Goal: Information Seeking & Learning: Learn about a topic

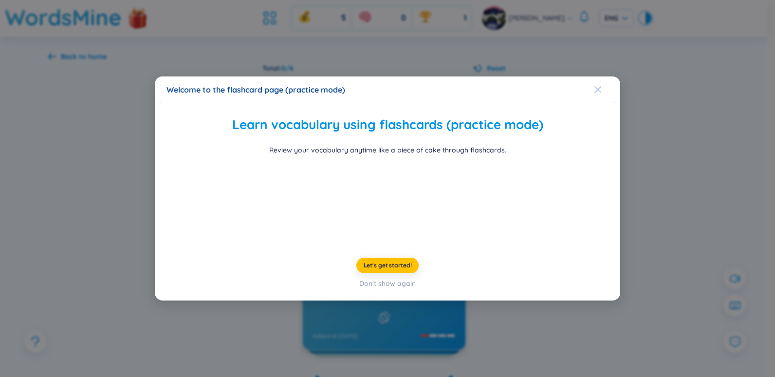
click at [604, 76] on span "Close" at bounding box center [607, 89] width 26 height 26
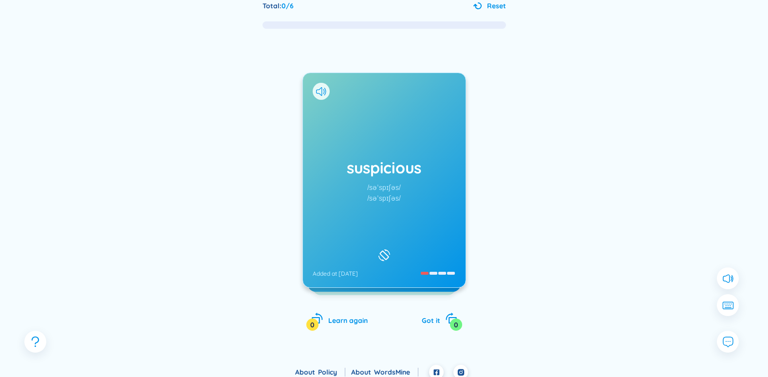
scroll to position [70, 0]
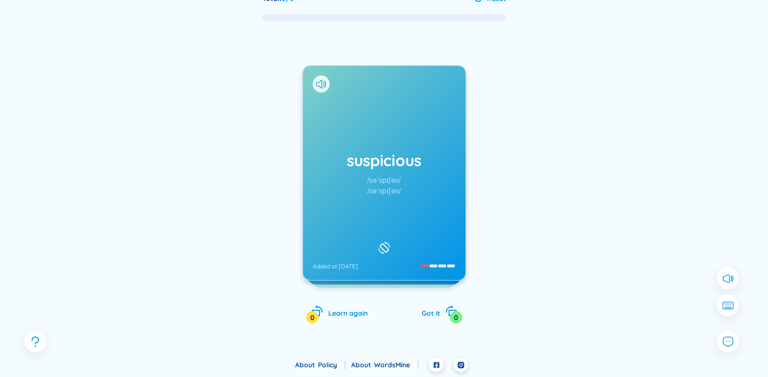
click at [405, 193] on div "suspicious /səˈspɪʃəs/ /səˈspɪʃəs/ Added at [DATE]" at bounding box center [384, 173] width 163 height 214
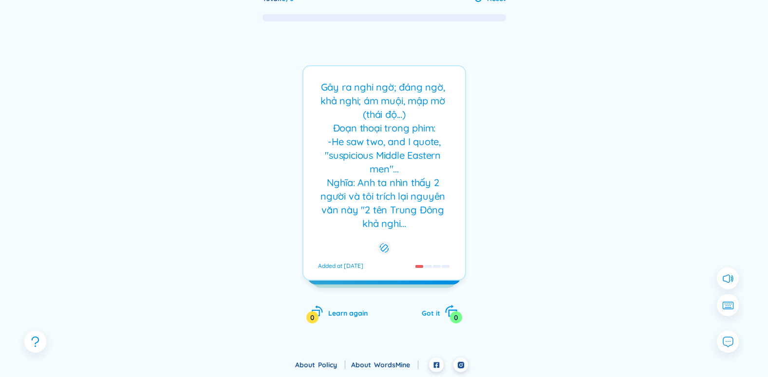
click at [441, 313] on div "Got it 0" at bounding box center [440, 312] width 36 height 14
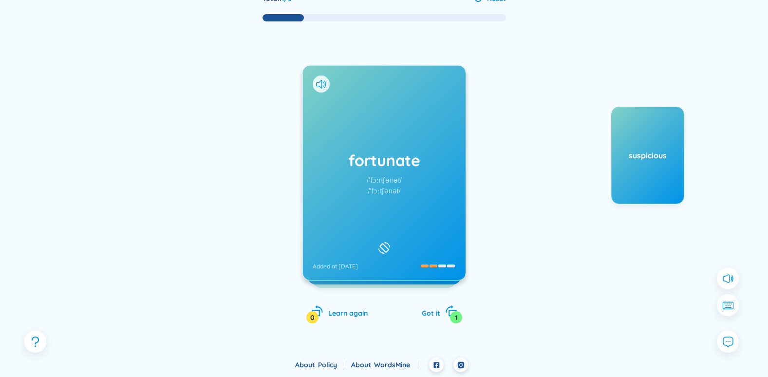
click at [433, 162] on h1 "fortunate" at bounding box center [384, 159] width 143 height 21
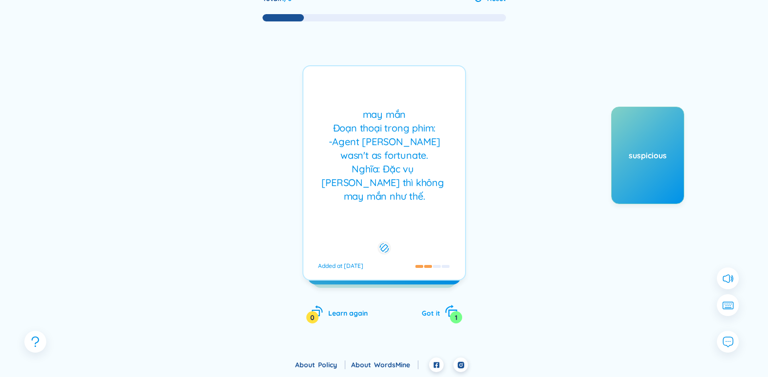
click at [457, 312] on div "1" at bounding box center [456, 317] width 12 height 12
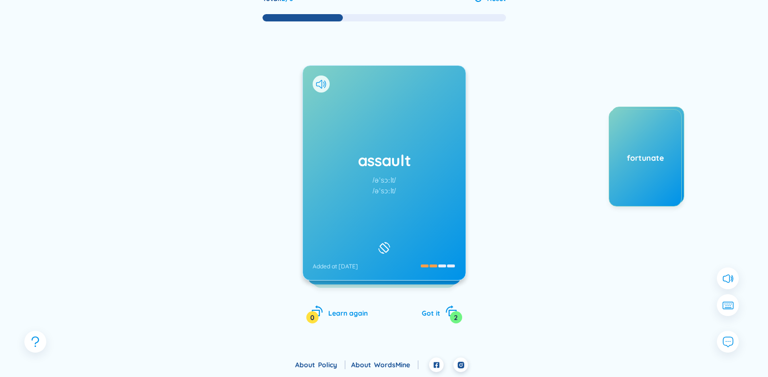
click at [400, 198] on div "assault /əˈsɔːlt/ /əˈsɔːlt/ Added at [DATE]" at bounding box center [384, 173] width 163 height 214
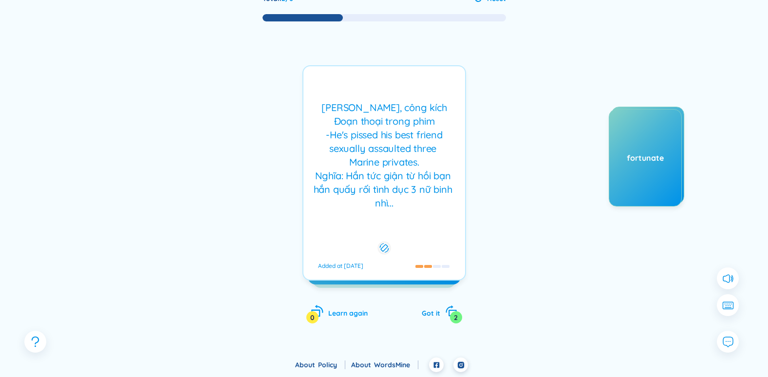
click at [320, 316] on icon "rotate-left" at bounding box center [315, 313] width 9 height 7
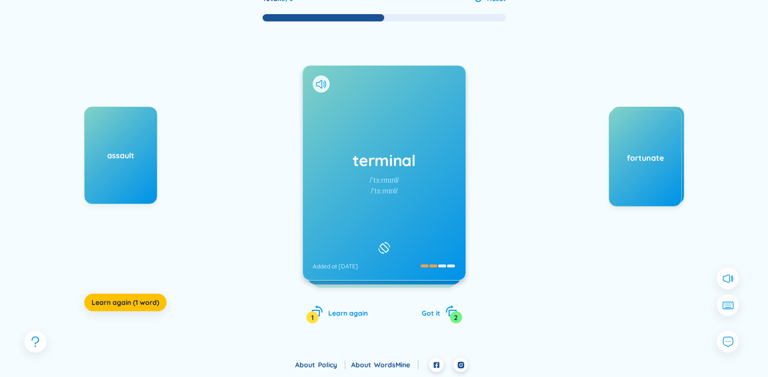
click at [385, 174] on div "terminal /ˈtɜːrmɪnl/ /ˈtɜːmɪnl/ Added at [DATE]" at bounding box center [384, 173] width 163 height 214
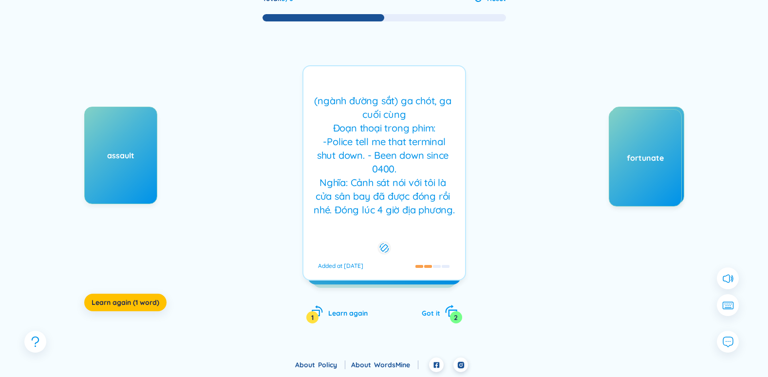
click at [448, 316] on icon "rotate-right" at bounding box center [451, 311] width 14 height 14
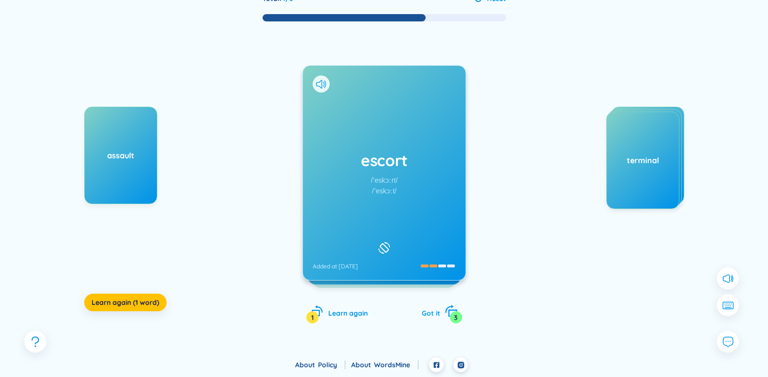
click at [446, 312] on icon "rotate-right" at bounding box center [451, 311] width 14 height 14
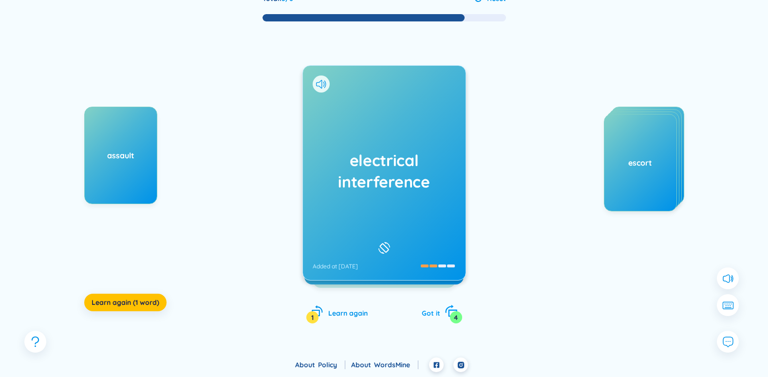
click at [445, 312] on icon "rotate-right" at bounding box center [451, 311] width 14 height 14
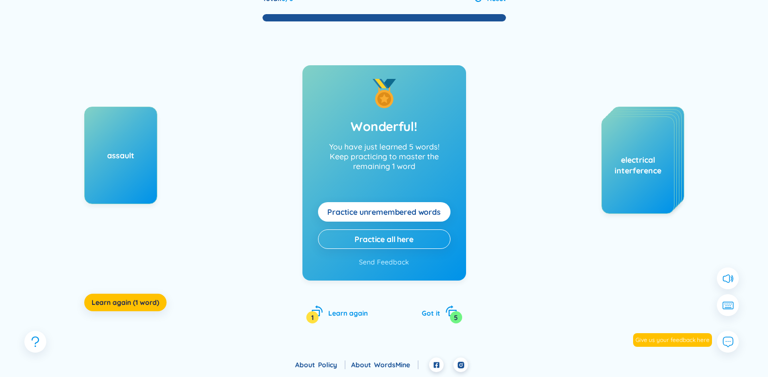
click at [388, 208] on span "Practice unremembered words" at bounding box center [383, 211] width 113 height 11
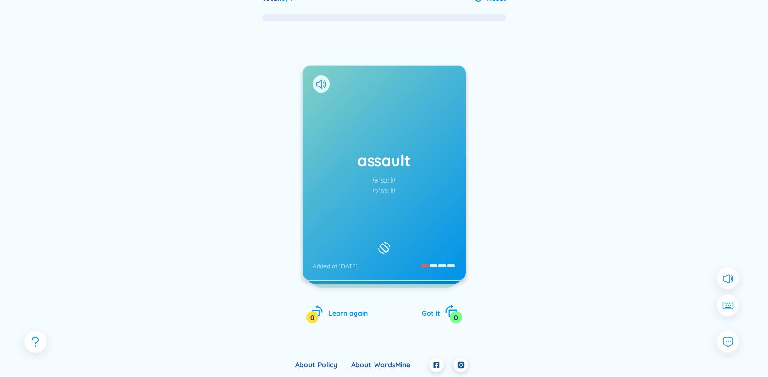
click at [449, 313] on icon "rotate-right" at bounding box center [452, 313] width 9 height 7
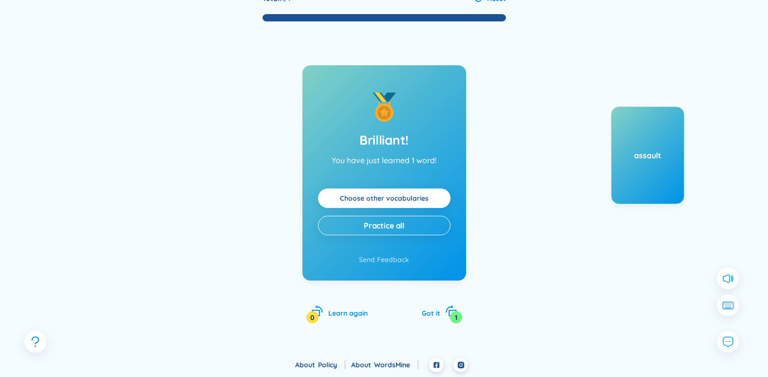
click at [425, 193] on link "Choose other vocabularies" at bounding box center [384, 198] width 89 height 11
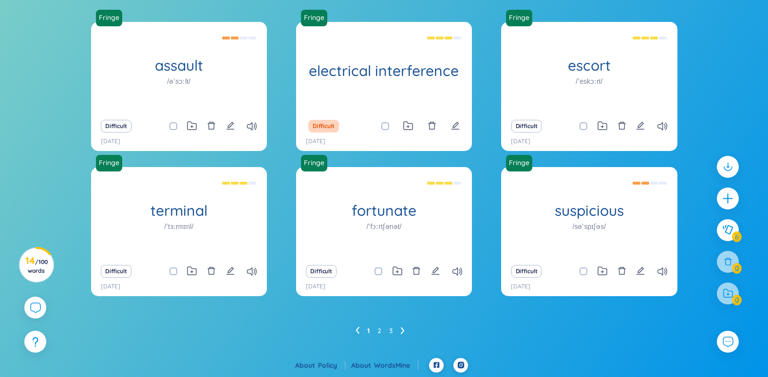
scroll to position [86, 0]
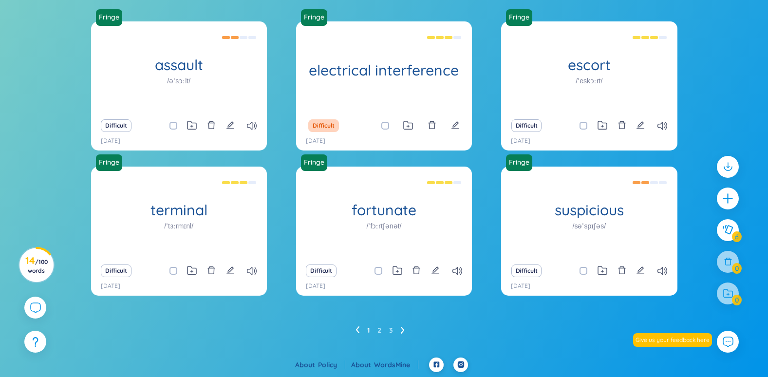
click at [375, 332] on ul "1 2 3" at bounding box center [383, 330] width 57 height 16
click at [403, 331] on icon at bounding box center [402, 330] width 3 height 7
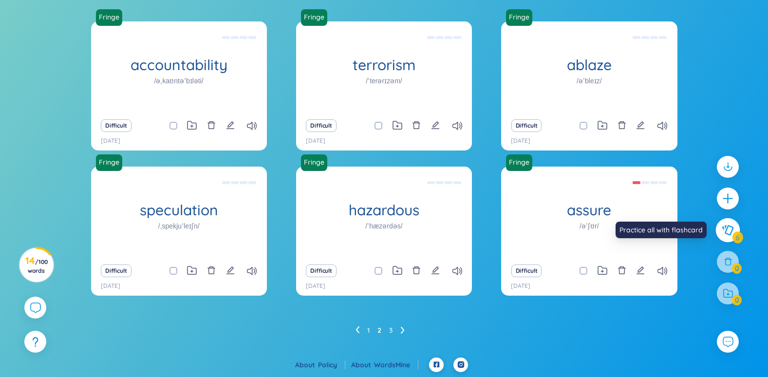
click at [728, 236] on button at bounding box center [728, 230] width 24 height 24
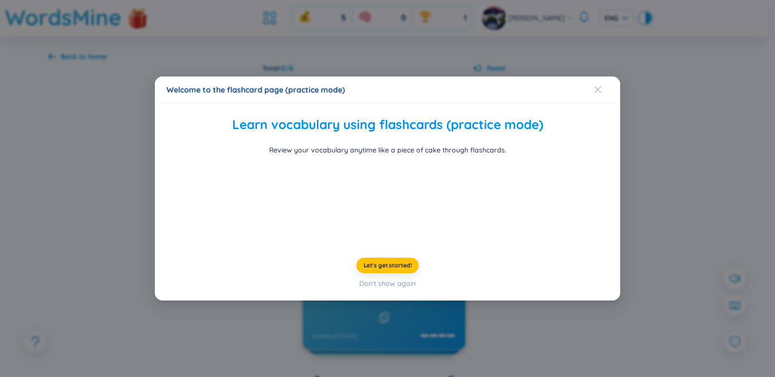
click at [600, 76] on div "Close" at bounding box center [598, 89] width 8 height 26
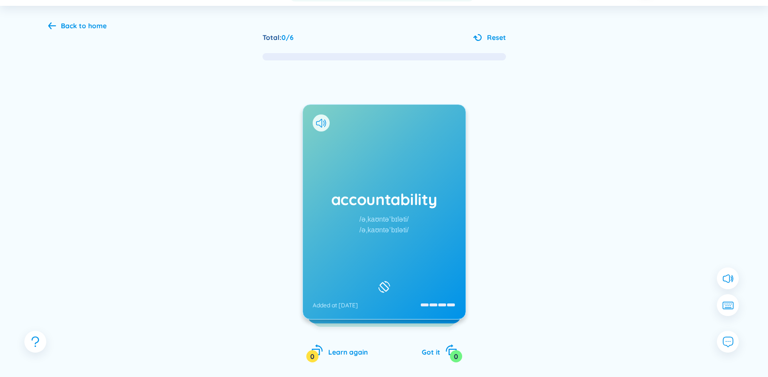
scroll to position [70, 0]
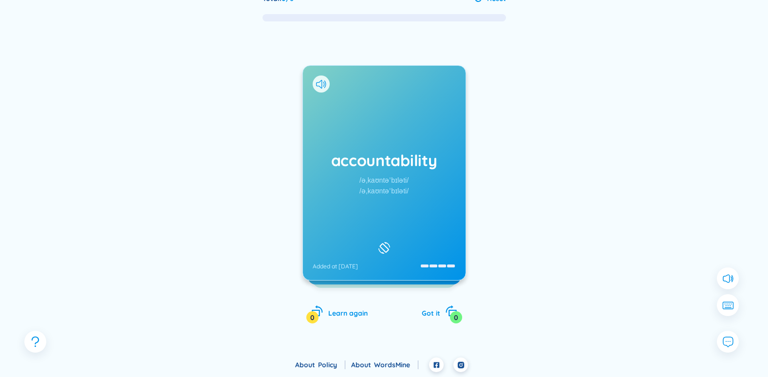
click at [425, 193] on div "accountability /əˌkaʊntəˈbɪləti/ /əˌkaʊntəˈbɪləti/ Added at [DATE]" at bounding box center [384, 173] width 163 height 214
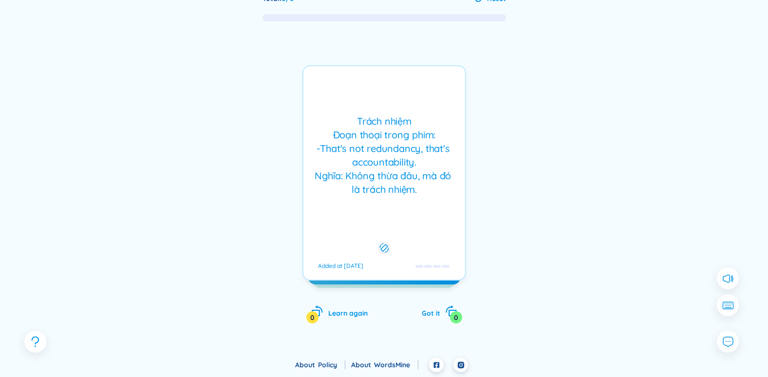
click at [426, 194] on div "Trách nhiệm Đoạn thoại trong phim: -That's not redundancy, that's accountabilit…" at bounding box center [384, 155] width 152 height 82
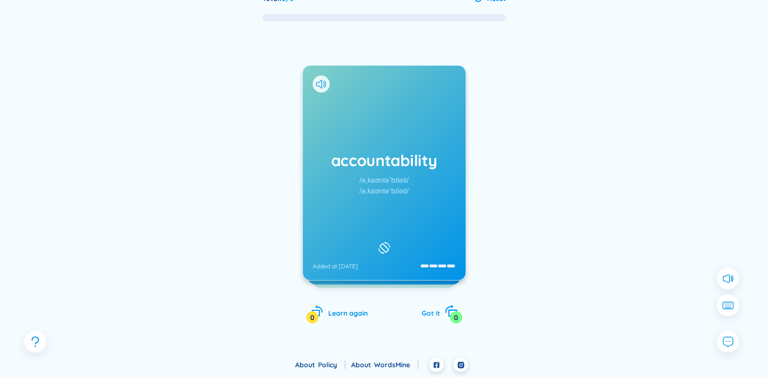
click at [444, 312] on div "Got it 0" at bounding box center [440, 312] width 36 height 14
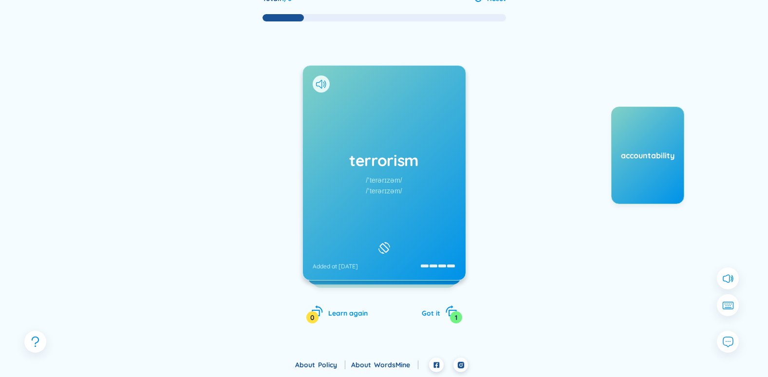
drag, startPoint x: 366, startPoint y: 149, endPoint x: 408, endPoint y: 200, distance: 66.1
click at [367, 149] on div "terrorism /ˈterərɪzəm/ /ˈterərɪzəm/ Added at [DATE]" at bounding box center [384, 173] width 163 height 214
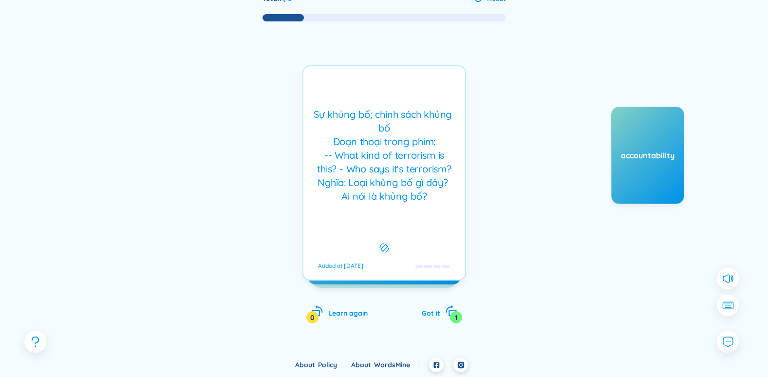
click at [422, 209] on div "Sự khủng bố; chính sách khủng bố Đoạn thoại trong phim: -- What kind of terrori…" at bounding box center [384, 172] width 164 height 215
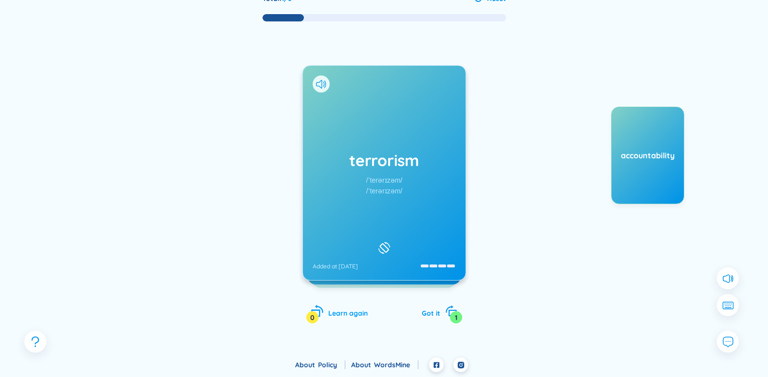
click at [322, 317] on icon "rotate-left" at bounding box center [317, 311] width 14 height 14
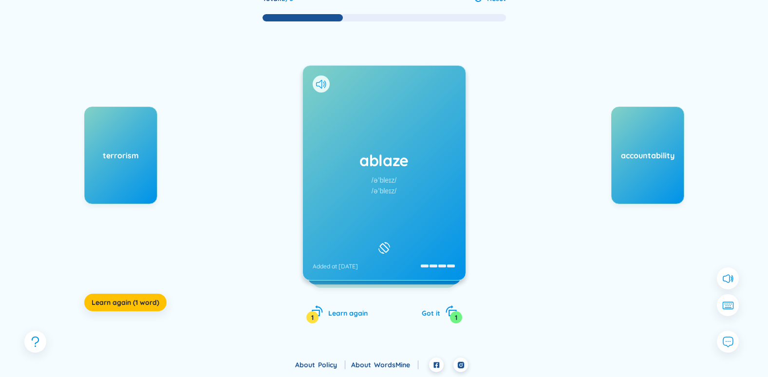
click at [368, 200] on div "ablaze /əˈbleɪz/ /əˈbleɪz/ Added at [DATE]" at bounding box center [384, 173] width 163 height 214
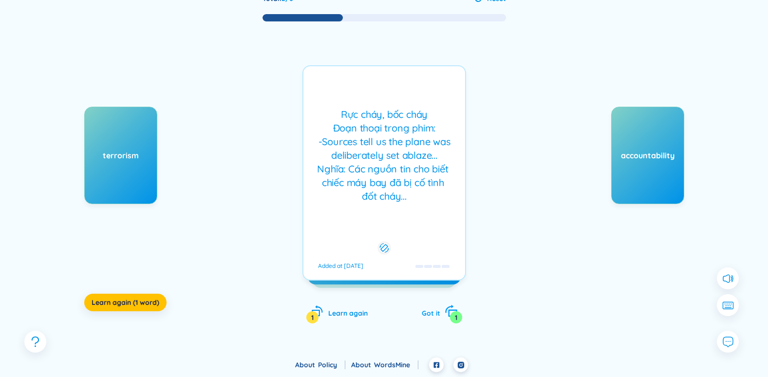
click at [447, 317] on icon "rotate-right" at bounding box center [451, 311] width 14 height 14
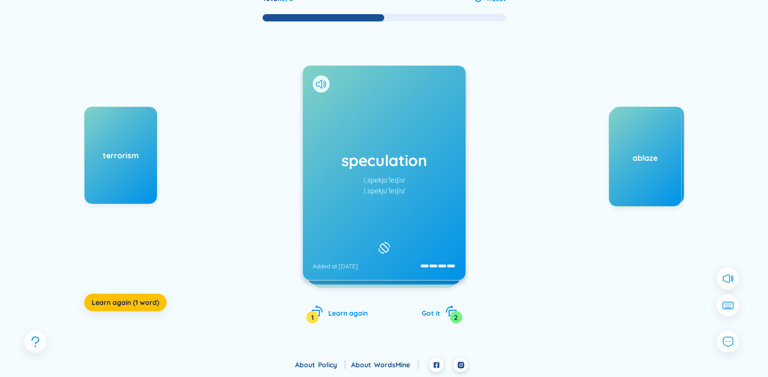
click at [382, 183] on div "/ˌspekjuˈleɪʃn/" at bounding box center [383, 180] width 41 height 11
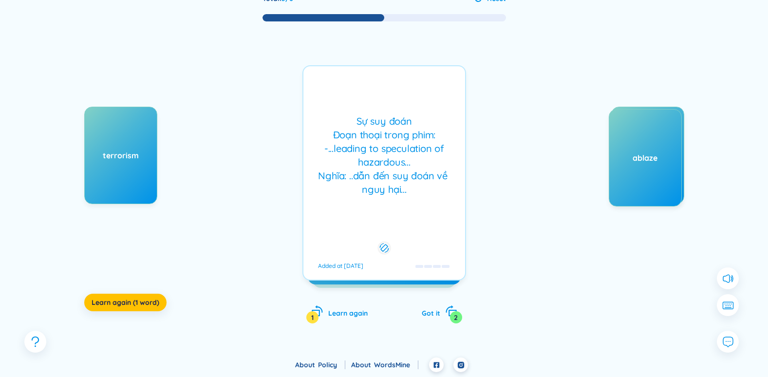
click at [394, 183] on div "Sự suy đoán Đoạn thoại trong phim: -...leading to speculation of hazardous... N…" at bounding box center [384, 155] width 152 height 82
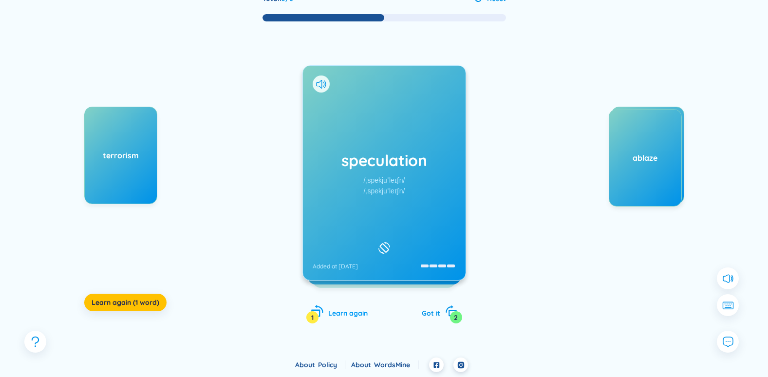
click at [313, 311] on icon "rotate-left" at bounding box center [317, 311] width 14 height 14
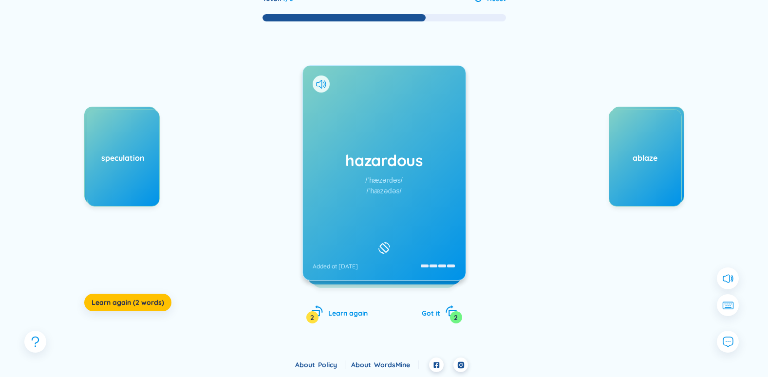
click at [408, 118] on div "hazardous /ˈhæzərdəs/ /ˈhæzədəs/ Added at [DATE]" at bounding box center [384, 173] width 163 height 214
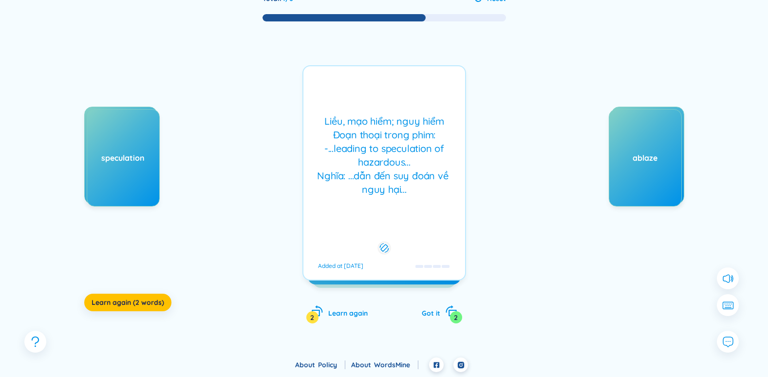
click at [422, 198] on div "Liều, mạo hiểm; nguy hiểm Đoạn thoại trong phim: -...leading to speculation of …" at bounding box center [384, 172] width 164 height 215
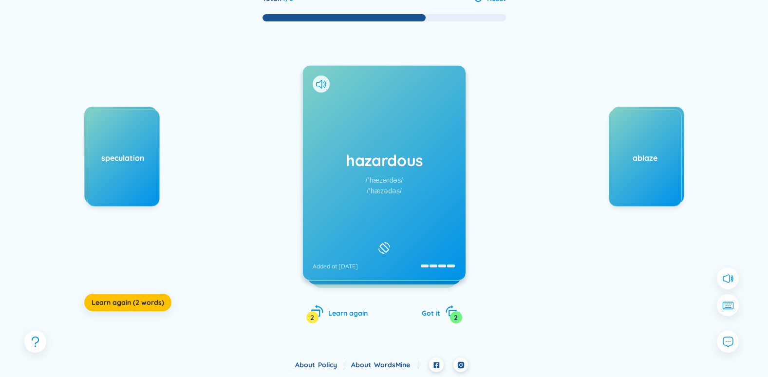
click at [320, 314] on icon "rotate-left" at bounding box center [315, 313] width 9 height 7
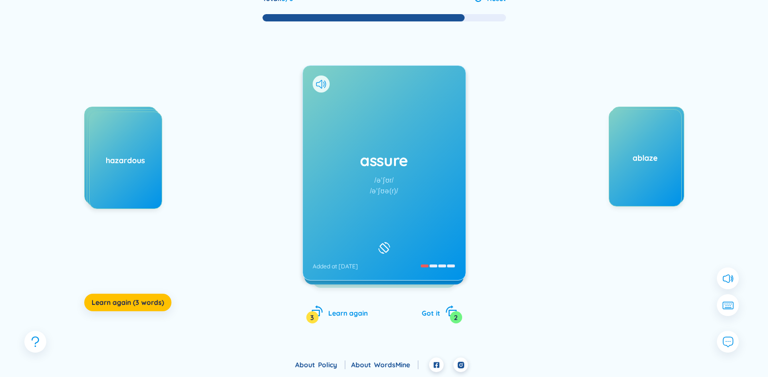
click at [410, 154] on h1 "assure" at bounding box center [384, 159] width 143 height 21
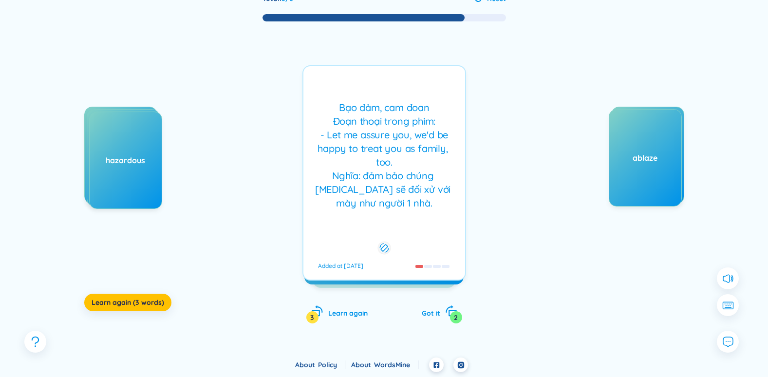
click at [419, 172] on div "Bạo đảm, cam đoan Đoạn thoại trong phim: - Let me assure you, we'd be happy to …" at bounding box center [384, 155] width 152 height 109
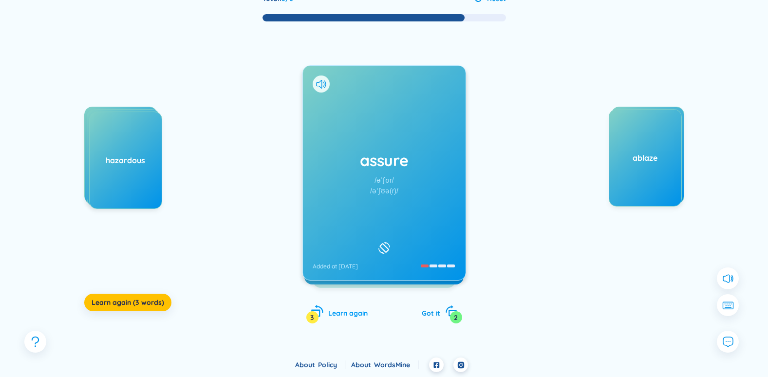
click at [315, 315] on div "3" at bounding box center [312, 317] width 12 height 12
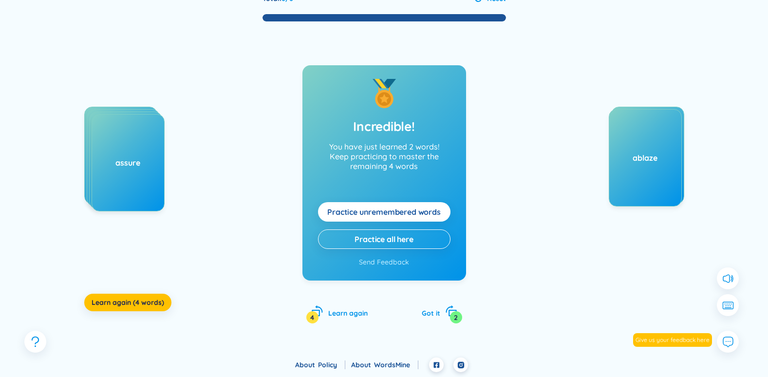
click at [392, 215] on span "Practice unremembered words" at bounding box center [383, 211] width 113 height 11
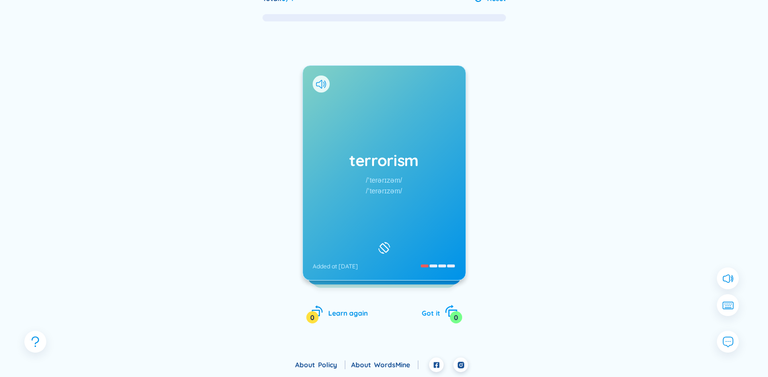
click at [451, 313] on div "0" at bounding box center [456, 317] width 12 height 12
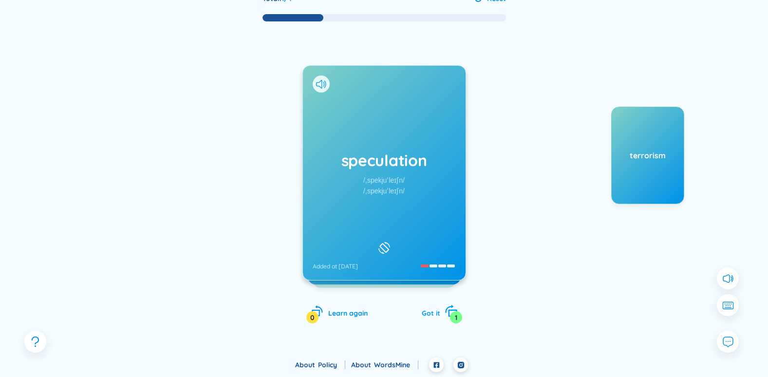
click at [452, 313] on div "1" at bounding box center [456, 317] width 12 height 12
click at [452, 313] on div "2" at bounding box center [456, 317] width 12 height 12
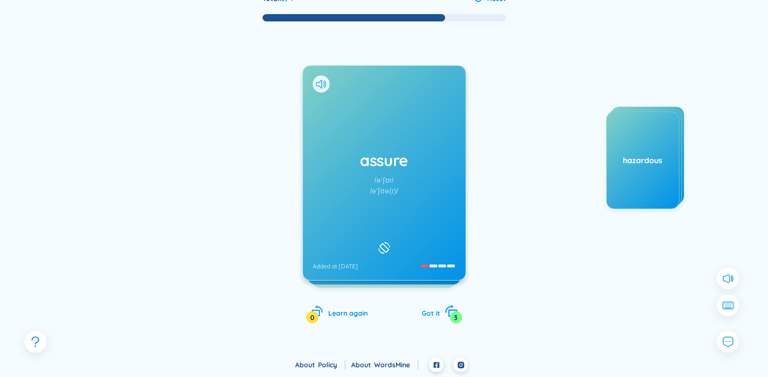
click at [456, 311] on icon "rotate-right" at bounding box center [452, 313] width 9 height 7
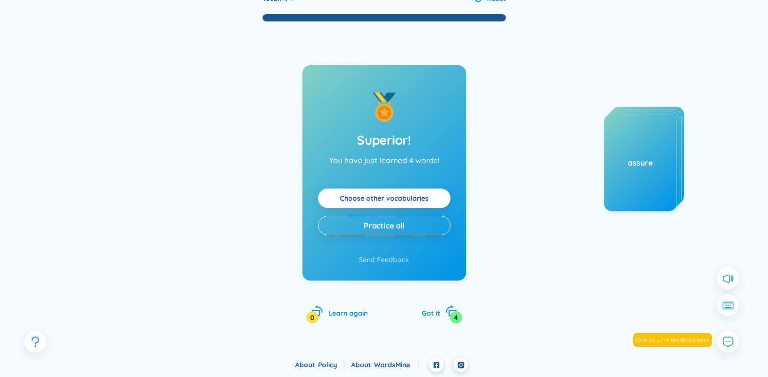
click at [657, 302] on div "Superior! You have just learned 4 words! Choose other vocabularies Practice all…" at bounding box center [384, 182] width 672 height 320
click at [721, 304] on button at bounding box center [728, 305] width 24 height 24
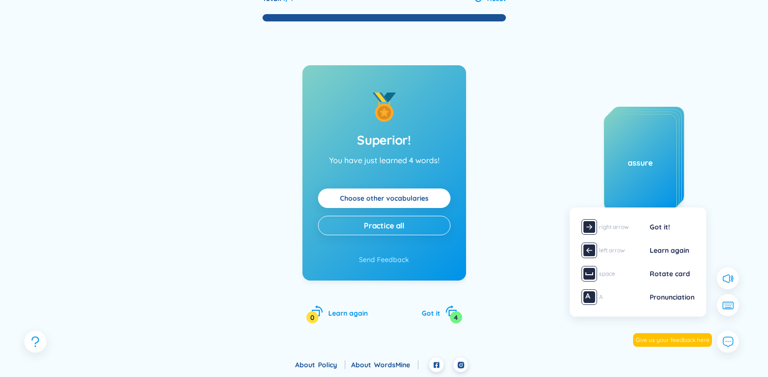
click at [119, 154] on div at bounding box center [157, 204] width 146 height 195
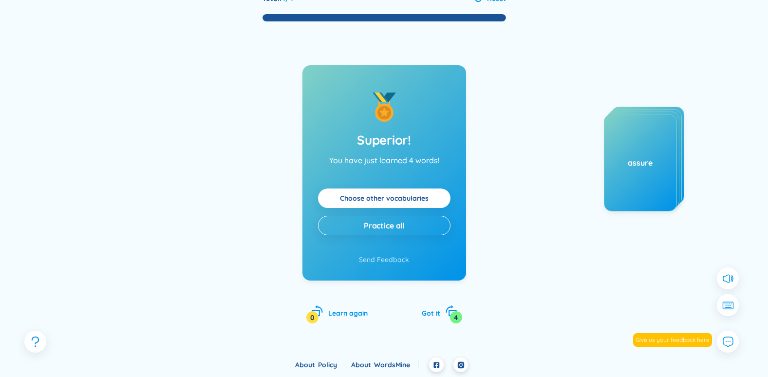
scroll to position [0, 0]
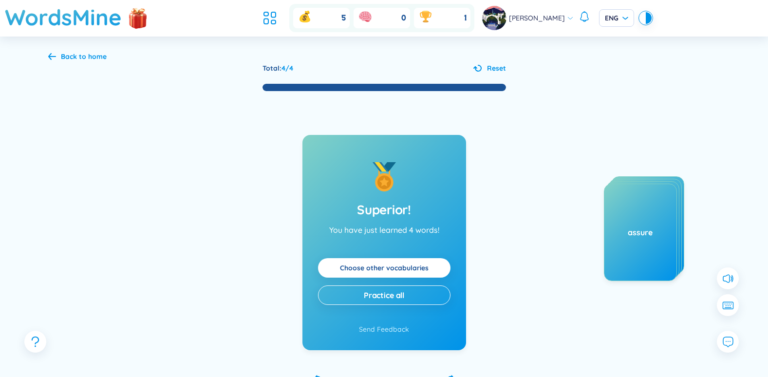
click at [80, 55] on div "Back to home" at bounding box center [84, 56] width 46 height 11
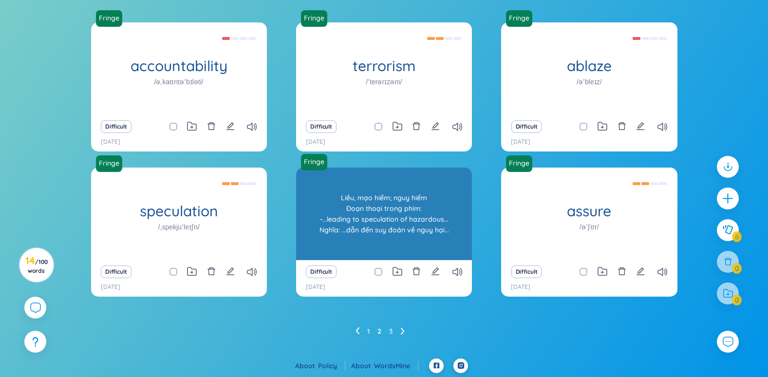
scroll to position [86, 0]
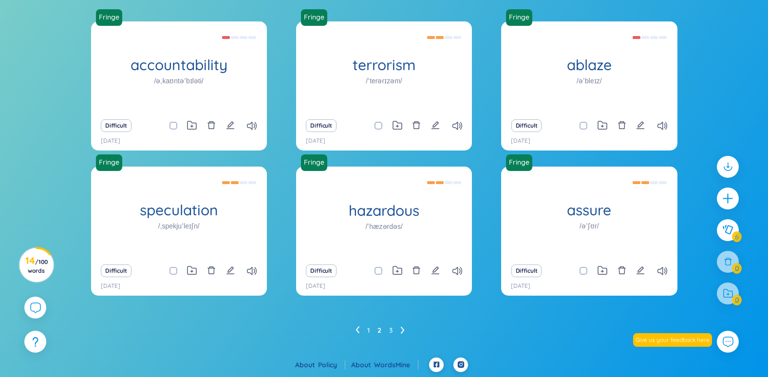
click at [391, 328] on link "3" at bounding box center [391, 330] width 4 height 15
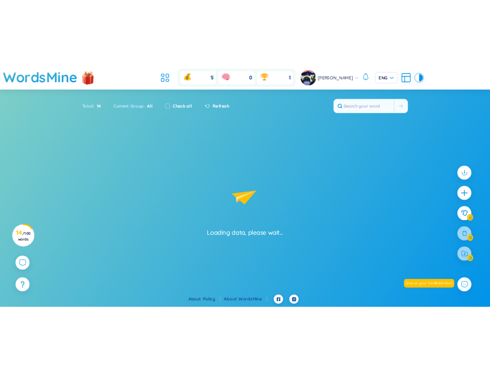
scroll to position [0, 0]
